Goal: Information Seeking & Learning: Learn about a topic

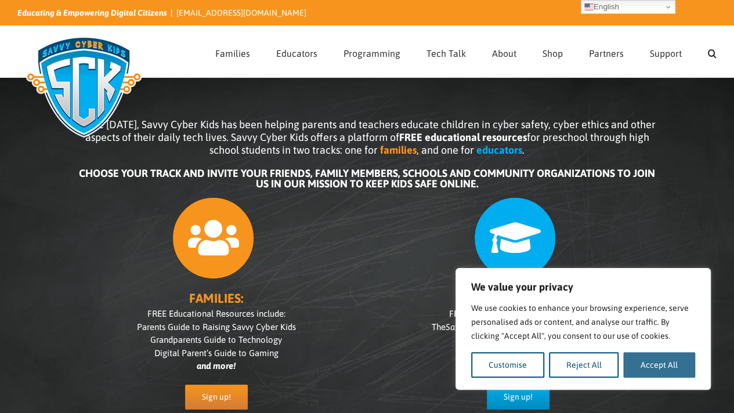
click at [665, 364] on button "Accept All" at bounding box center [659, 365] width 72 height 26
checkbox input "true"
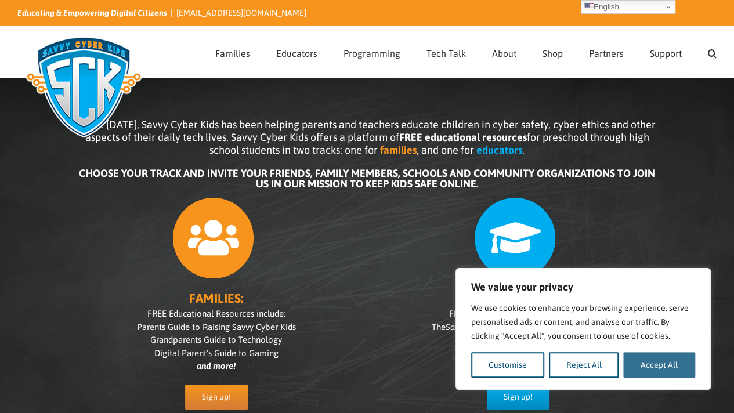
checkbox input "true"
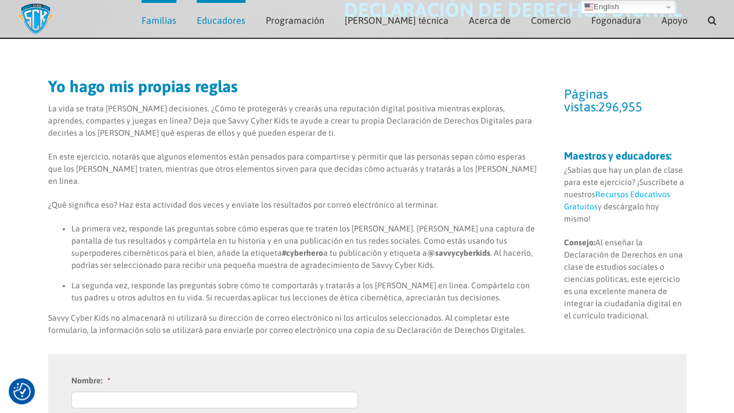
scroll to position [35, 0]
